Goal: Task Accomplishment & Management: Manage account settings

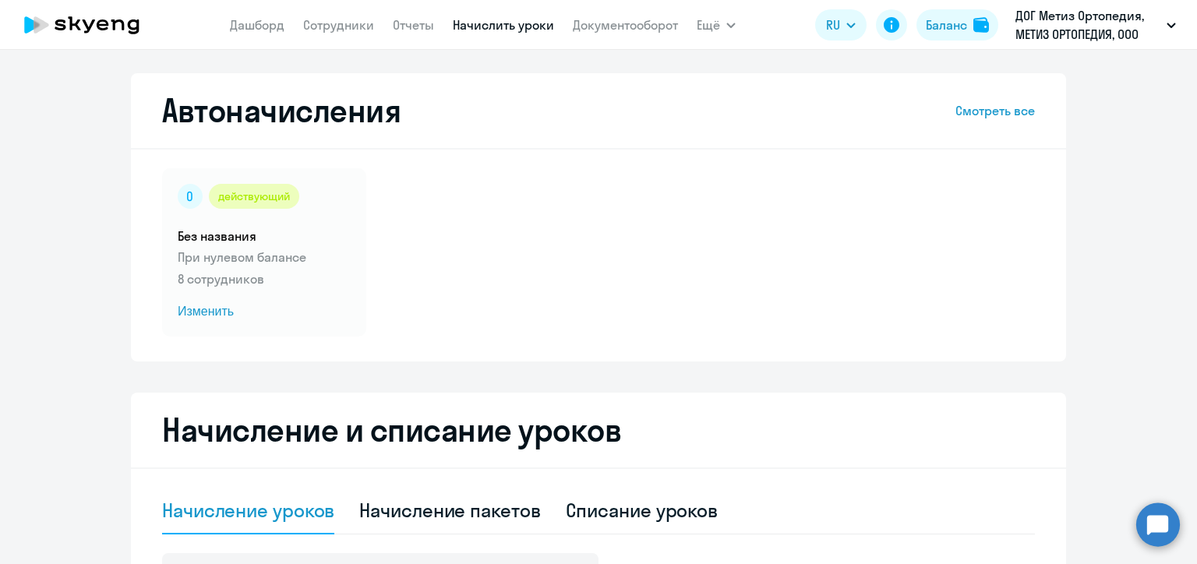
select select "10"
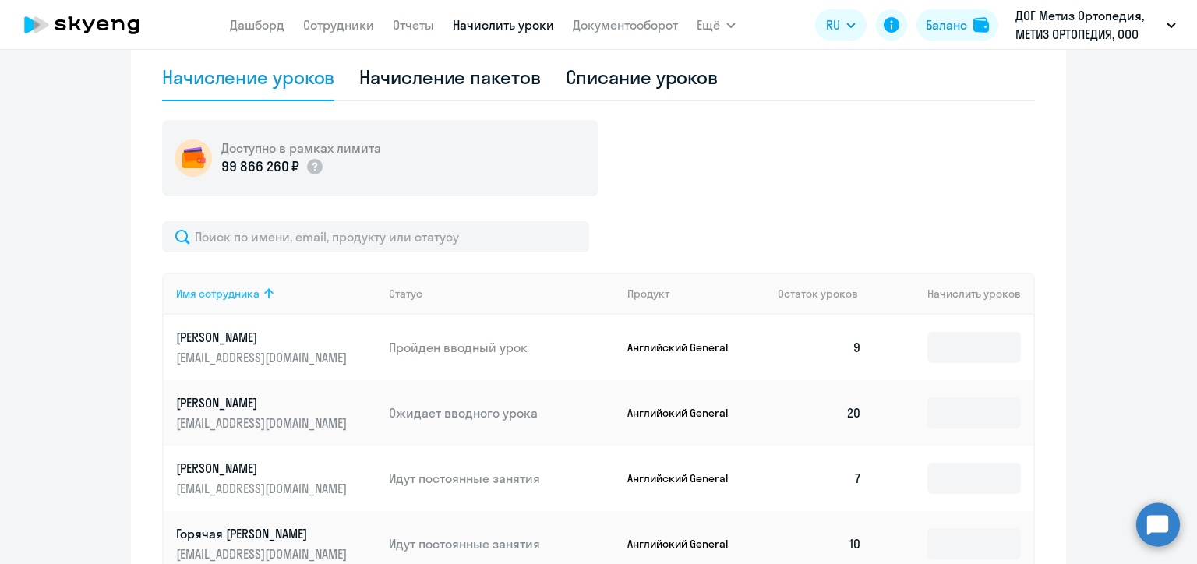
scroll to position [424, 0]
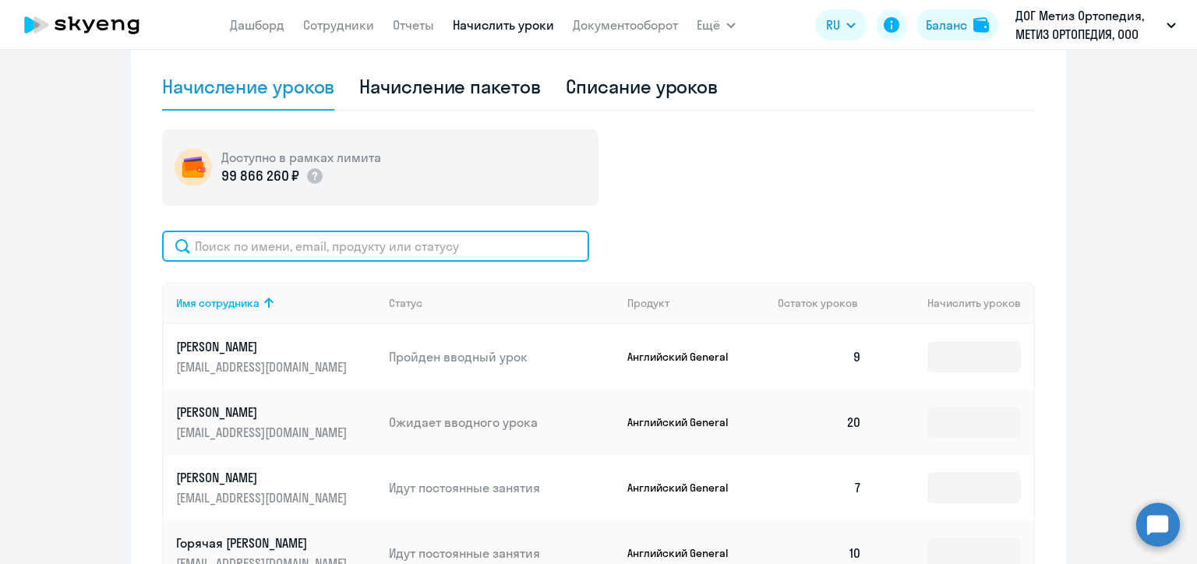
click at [326, 245] on input "text" at bounding box center [375, 246] width 427 height 31
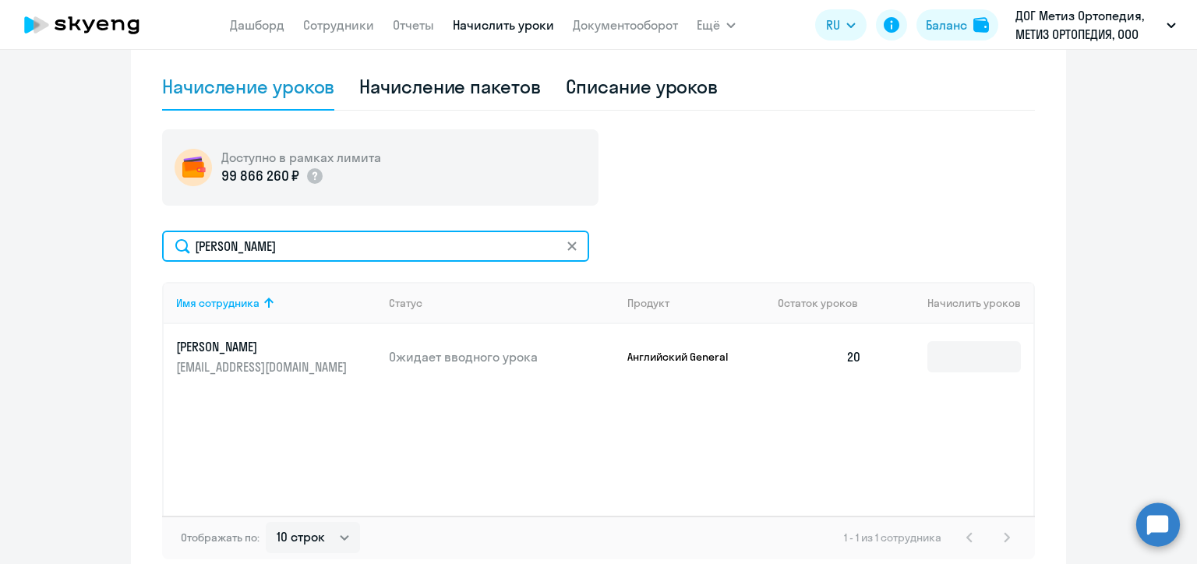
type input "[PERSON_NAME]"
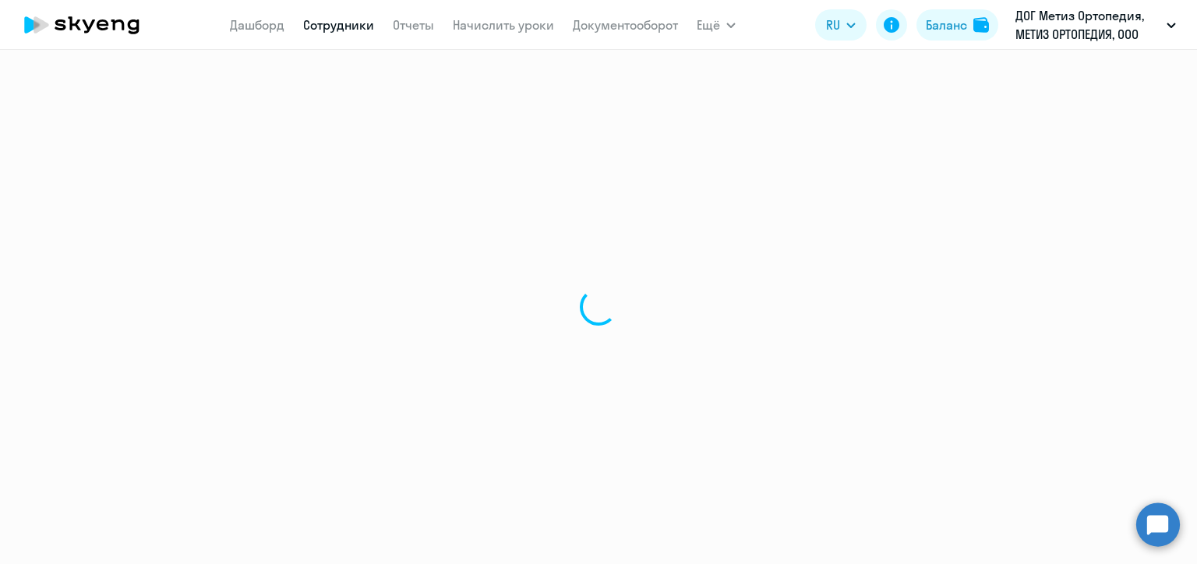
select select "30"
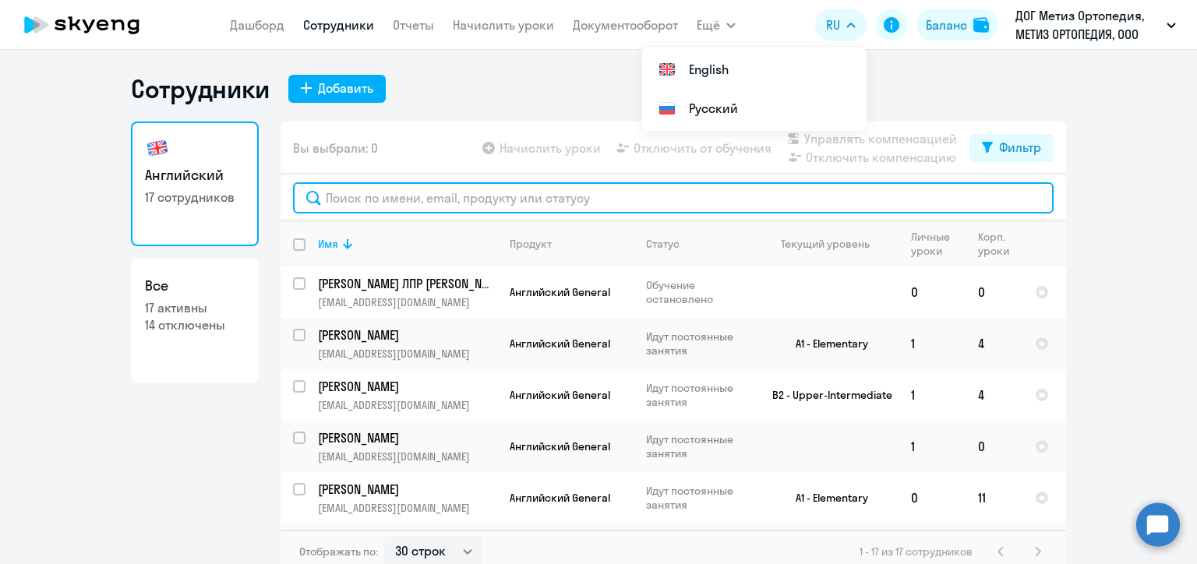
click at [399, 196] on input "text" at bounding box center [673, 197] width 760 height 31
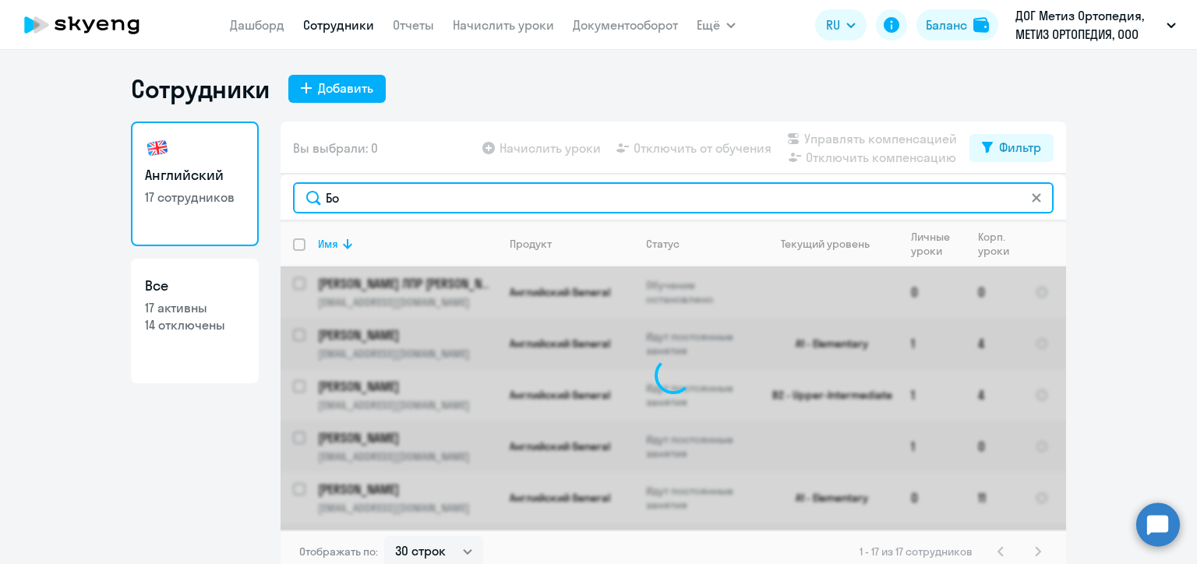
type input "Б"
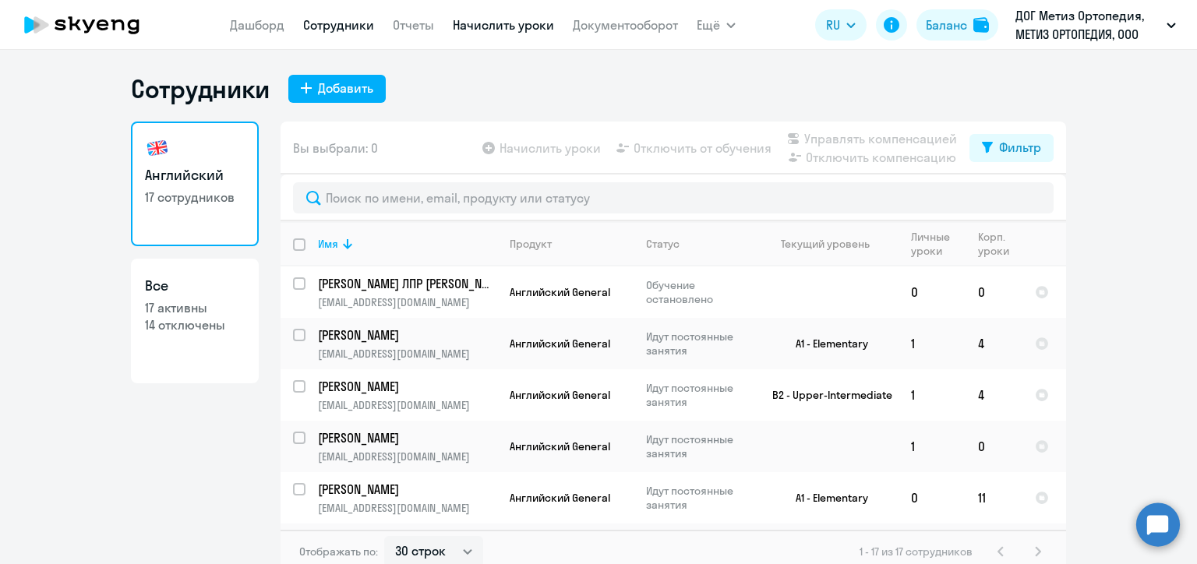
click at [477, 28] on link "Начислить уроки" at bounding box center [503, 25] width 101 height 16
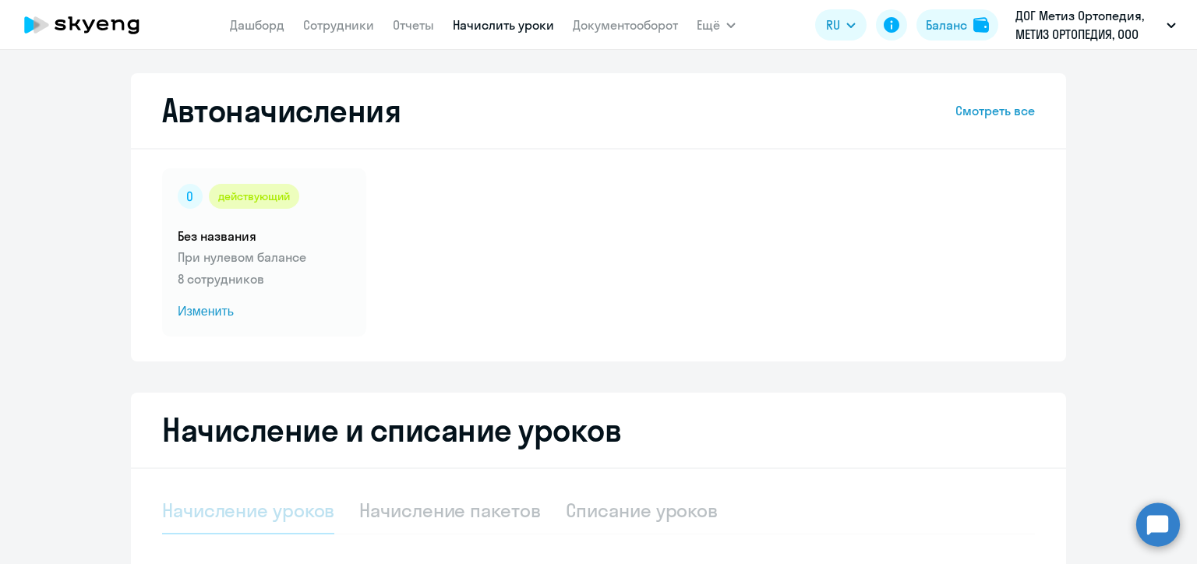
select select "10"
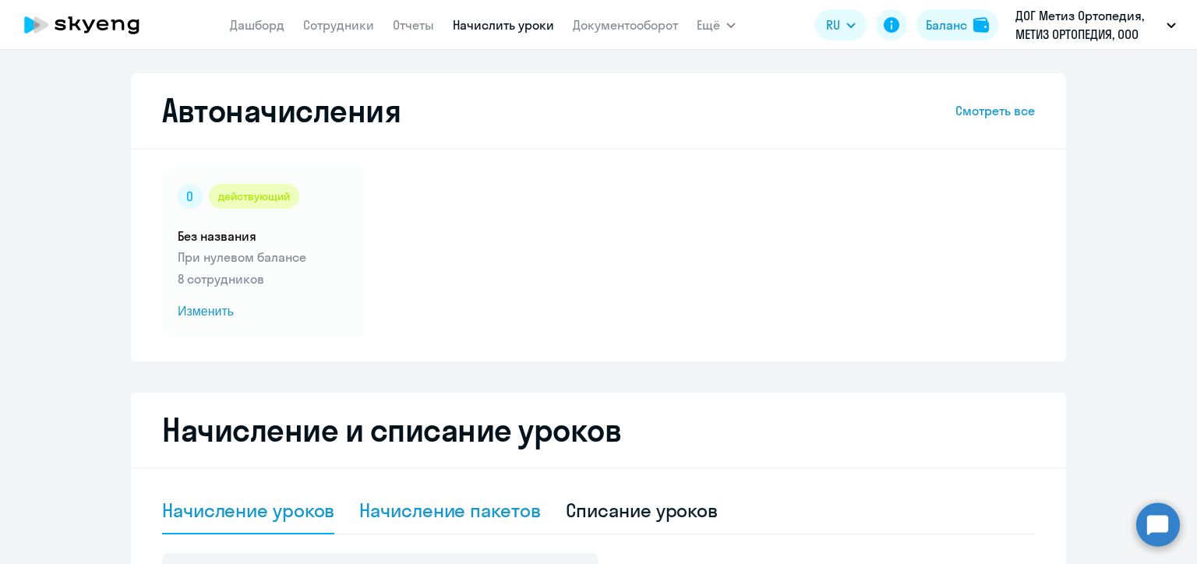
click at [427, 501] on div "Начисление пакетов" at bounding box center [449, 510] width 181 height 25
select select "10"
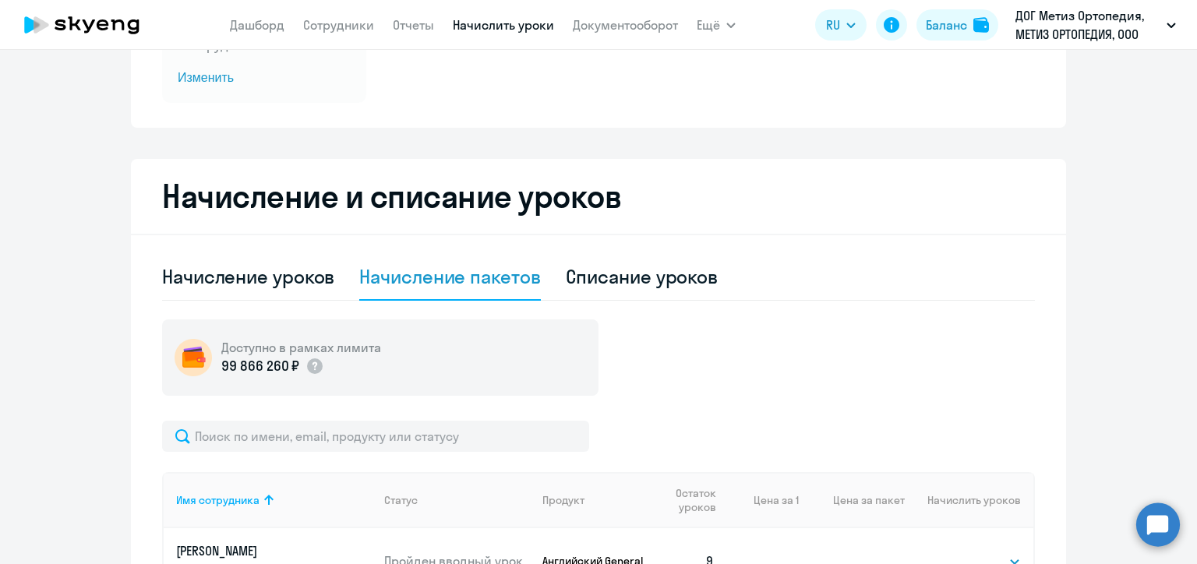
scroll to position [467, 0]
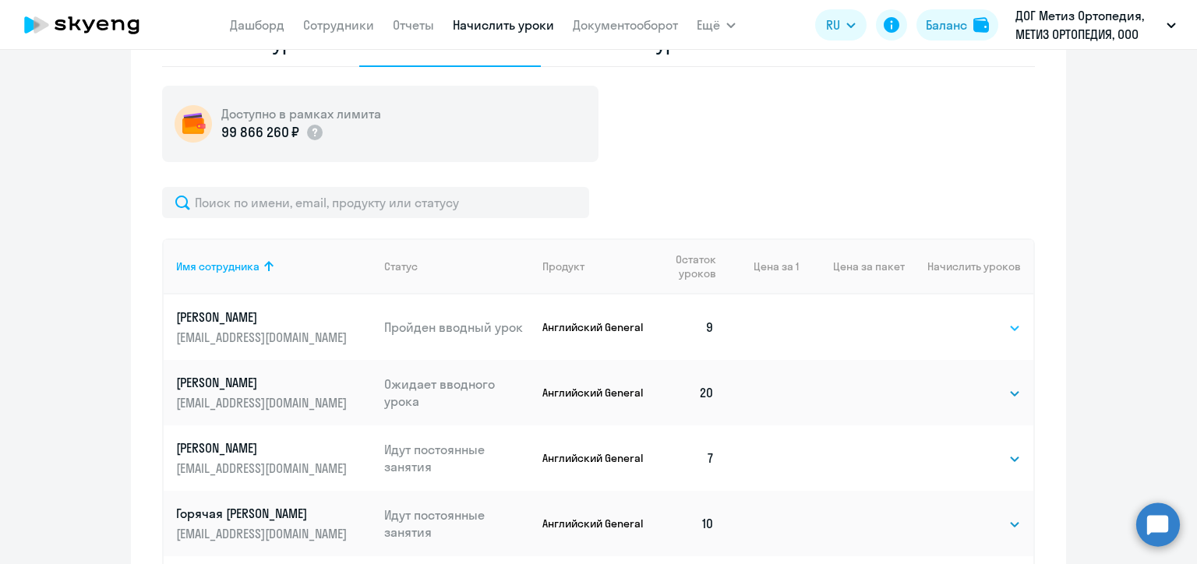
click at [985, 325] on select "Выбрать 4 8 16 32 64 96 128" at bounding box center [989, 328] width 64 height 19
click at [1108, 352] on ng-component "Автоначисления Смотреть все действующий Без названия При нулевом балансе 8 сотр…" at bounding box center [598, 312] width 1197 height 1412
click at [989, 325] on select "Выбрать 4 8 16 32 64 96 128" at bounding box center [989, 328] width 64 height 19
click at [957, 319] on select "Выбрать 4 8 16 32 64 96 128" at bounding box center [989, 328] width 64 height 19
click at [972, 393] on select "Выбрать 4 8 16 32 64 96 128" at bounding box center [989, 393] width 64 height 19
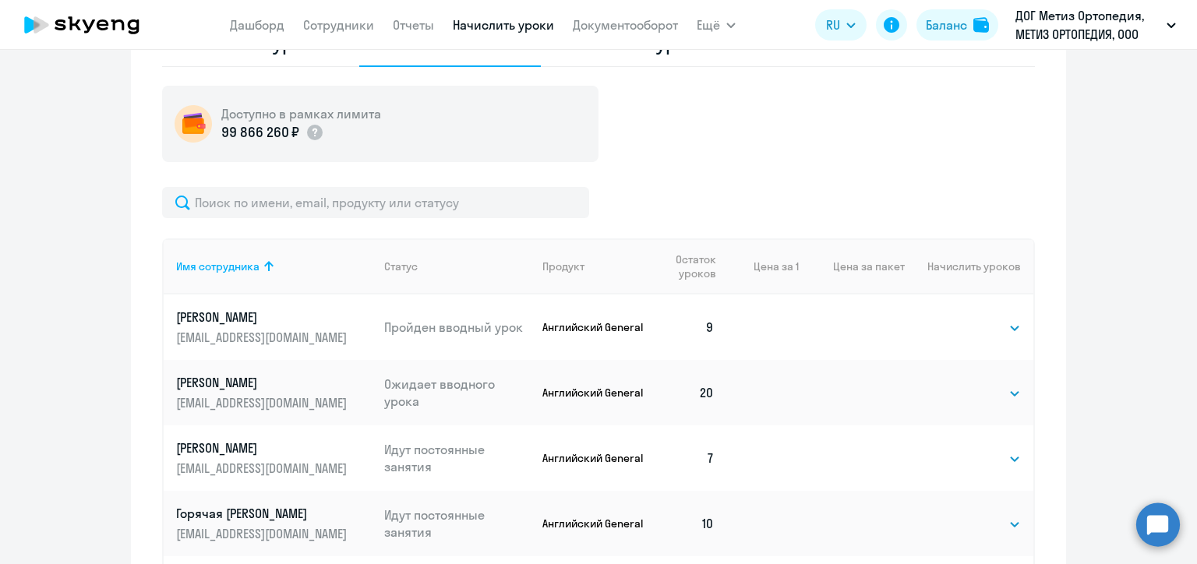
click at [1102, 280] on ng-component "Автоначисления Смотреть все действующий Без названия При нулевом балансе 8 сотр…" at bounding box center [598, 312] width 1197 height 1412
click at [712, 388] on td "20" at bounding box center [686, 392] width 79 height 65
select select "30"
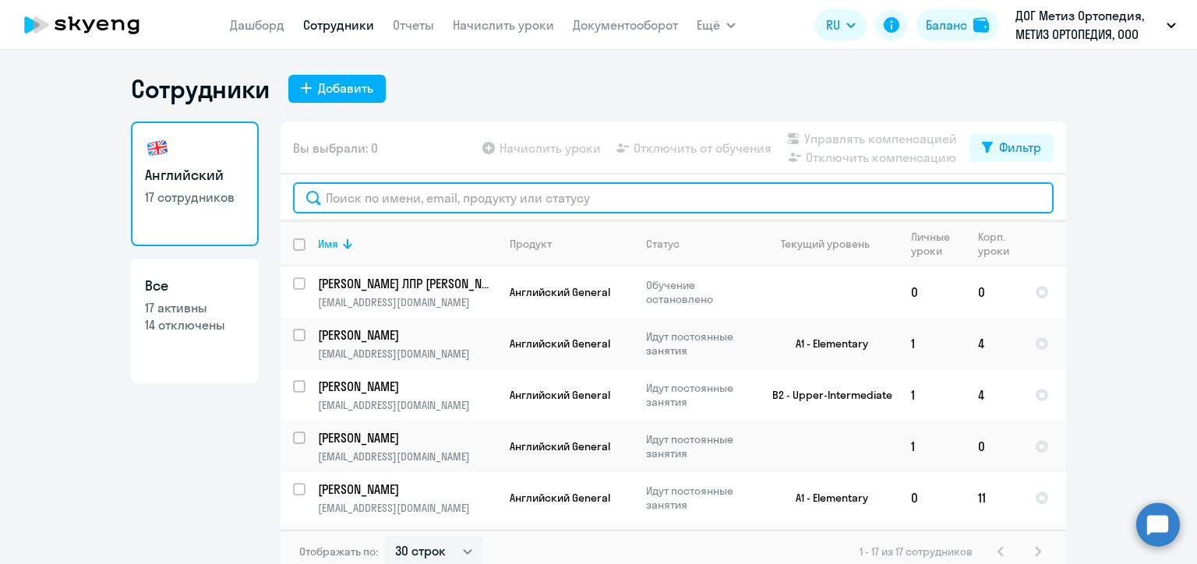
click at [386, 192] on input "text" at bounding box center [673, 197] width 760 height 31
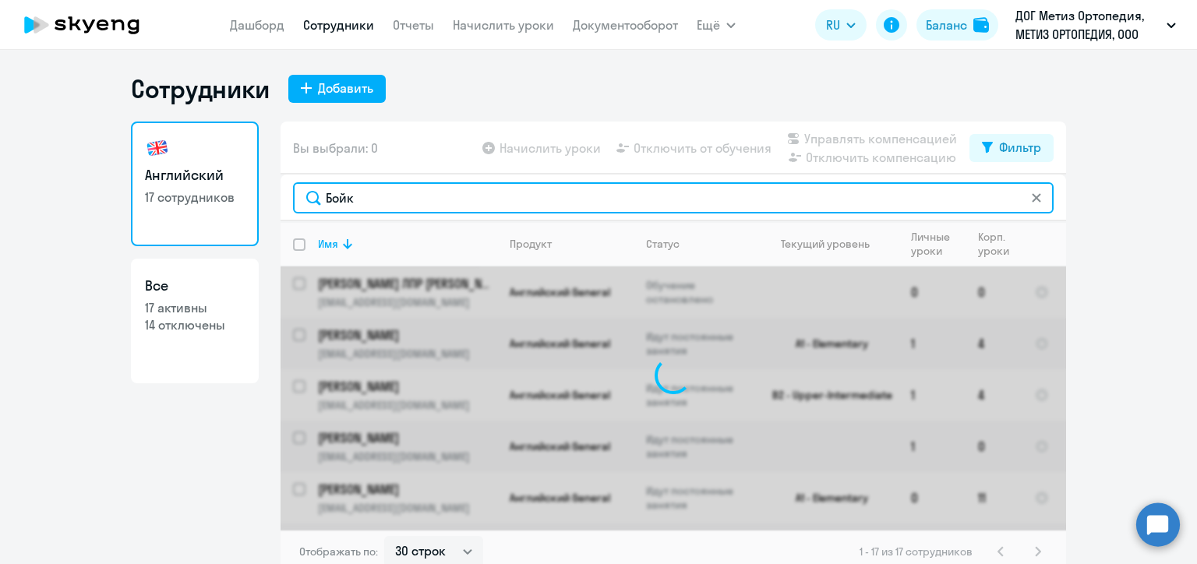
type input "Бойко"
